Goal: Information Seeking & Learning: Learn about a topic

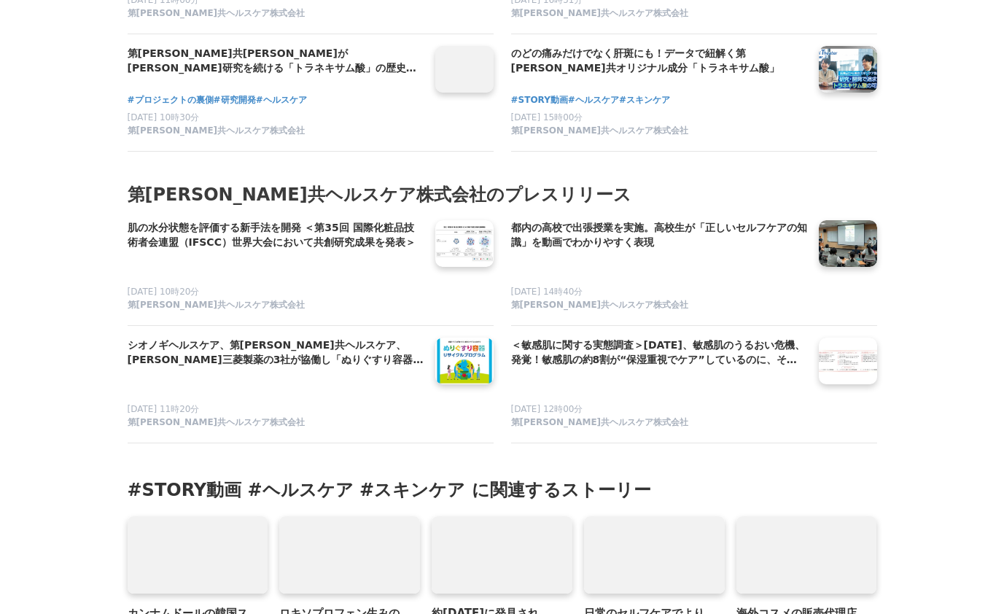
scroll to position [6050, 0]
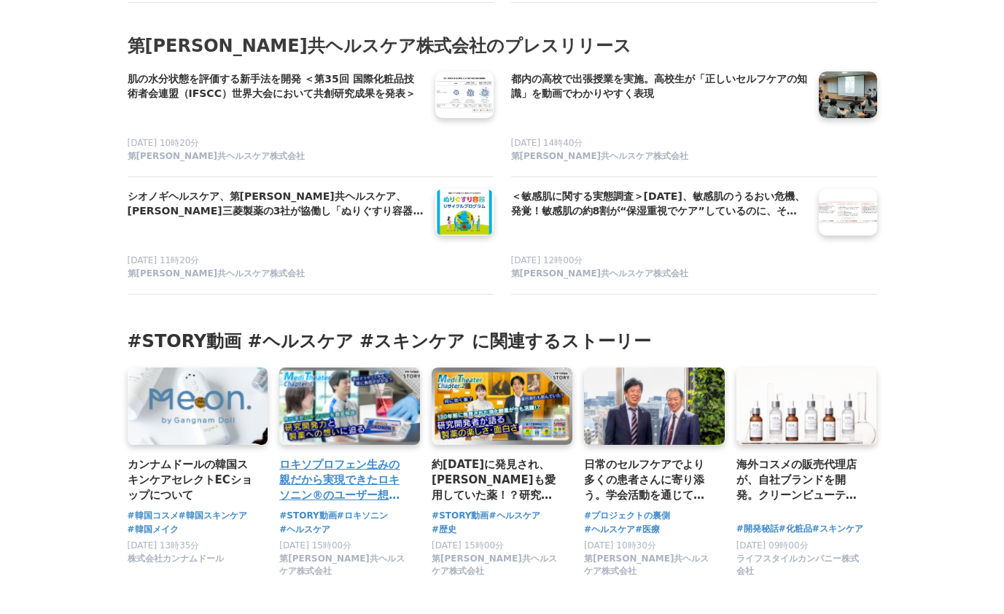
click at [356, 383] on link at bounding box center [349, 406] width 147 height 81
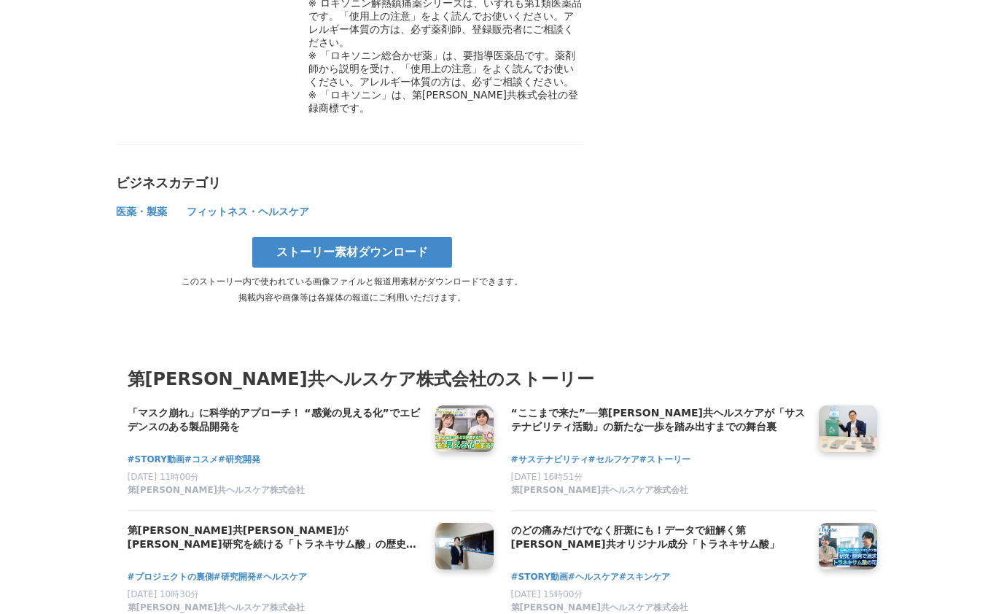
scroll to position [7069, 0]
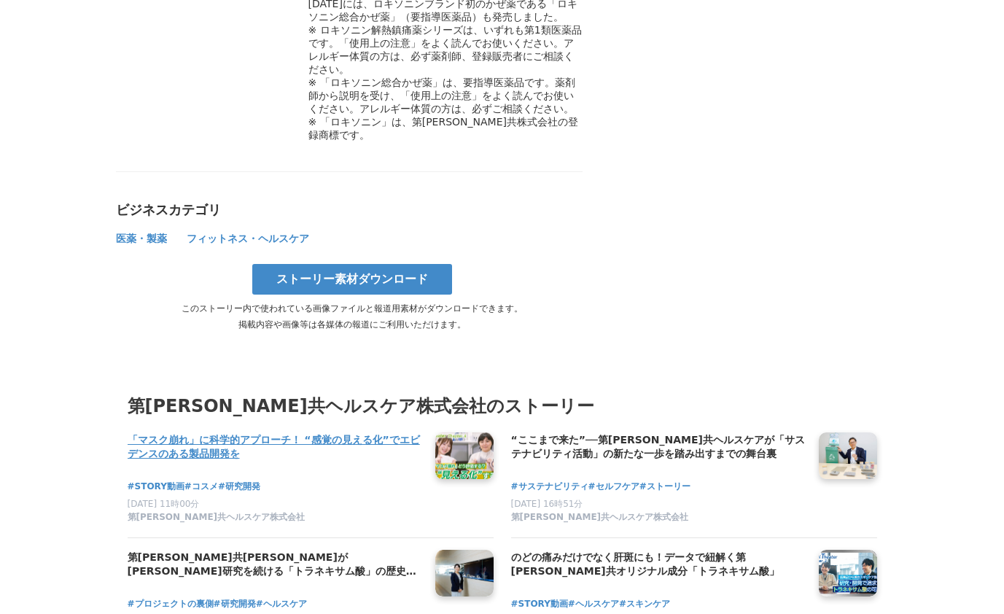
click at [299, 432] on h4 "「マスク崩れ」に科学的アプローチ！ “感覚の見える化”でエビデンスのある製品開発を" at bounding box center [276, 447] width 296 height 30
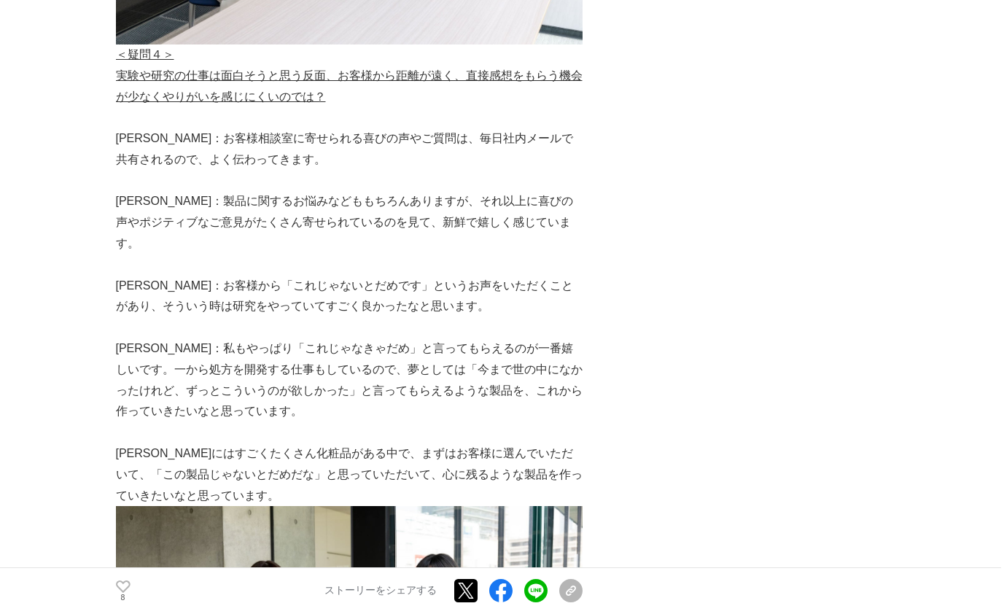
scroll to position [3648, 0]
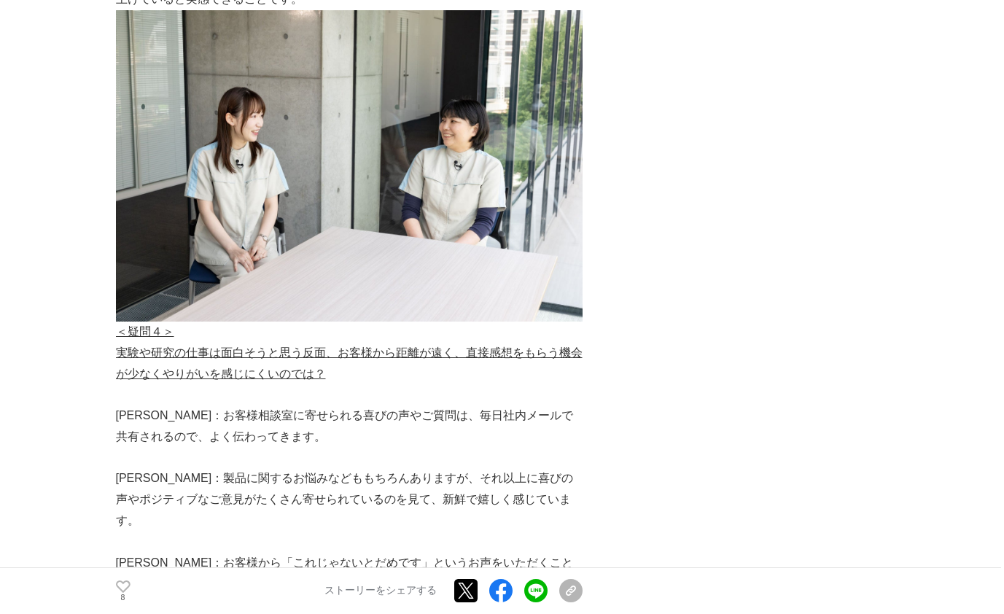
scroll to position [3430, 0]
